Goal: Find specific page/section: Find specific page/section

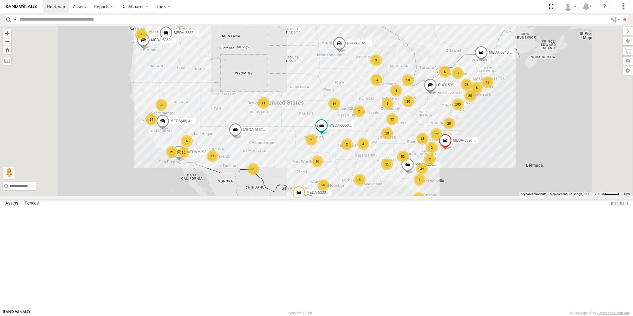
click at [61, 21] on input "text" at bounding box center [312, 19] width 591 height 9
type input "******"
click at [626, 21] on input "**" at bounding box center [625, 19] width 7 height 9
